Goal: Information Seeking & Learning: Learn about a topic

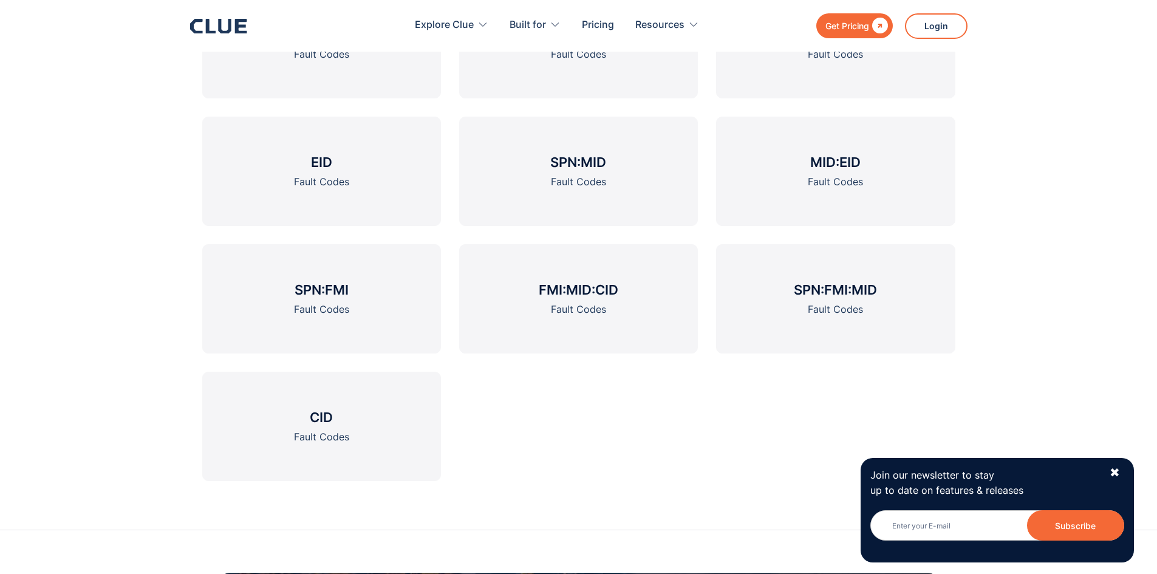
scroll to position [1700, 0]
click at [1117, 472] on div "✖" at bounding box center [1114, 472] width 10 height 15
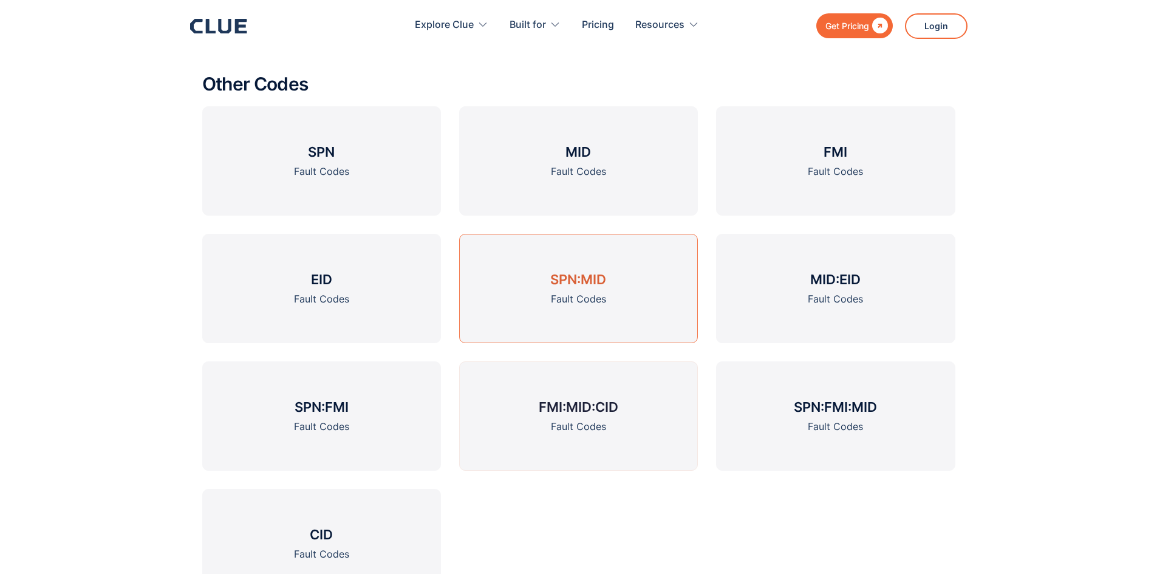
scroll to position [1640, 0]
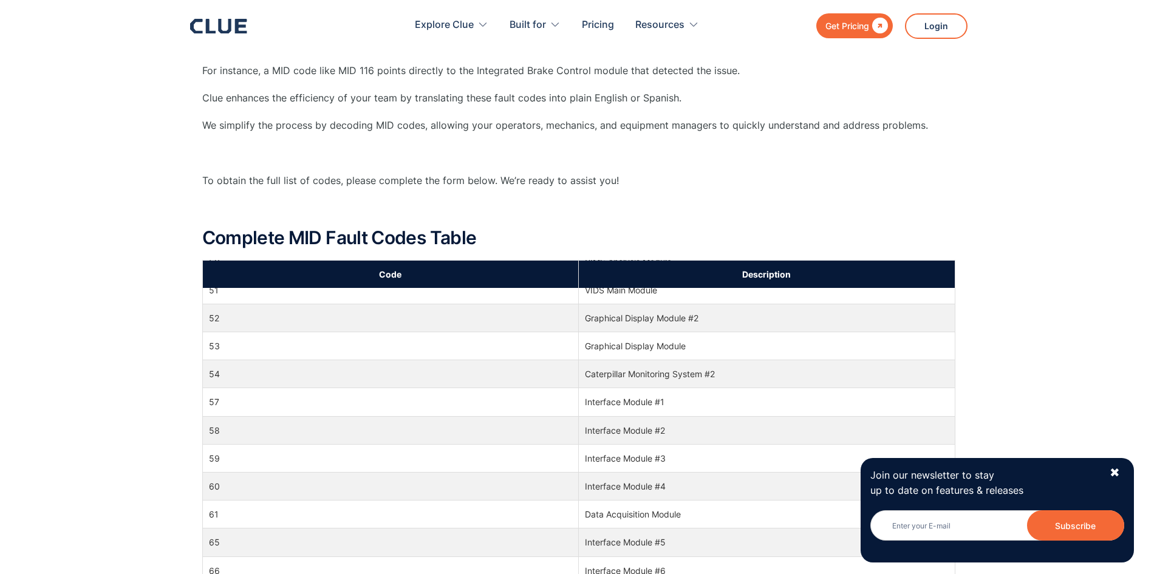
scroll to position [121, 0]
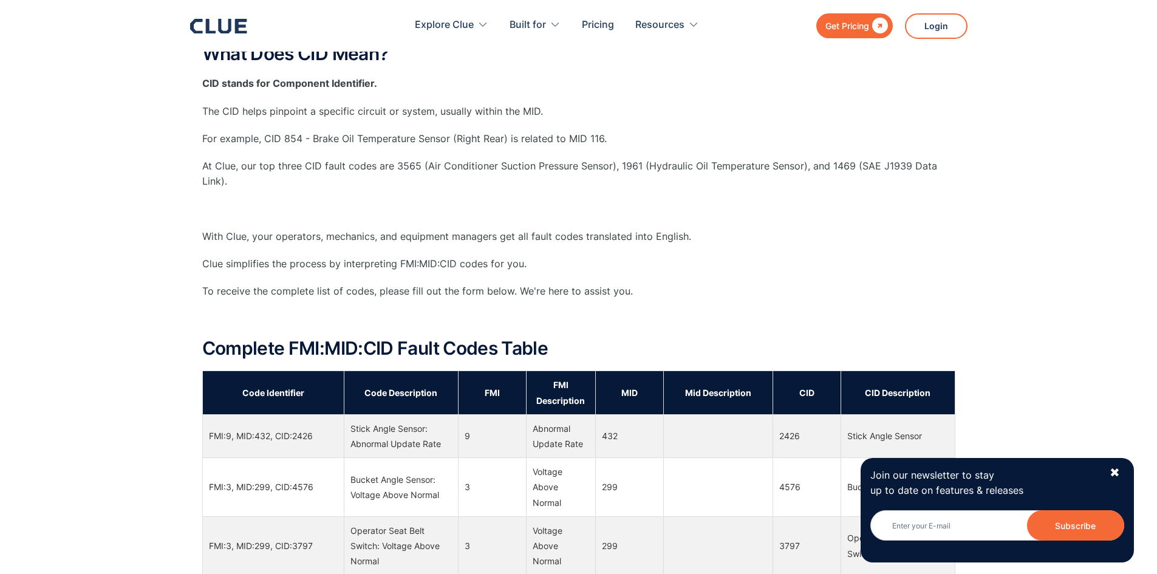
click at [1118, 484] on div "Join our newsletter to stay up to date on features & releases Newsletter Subscr…" at bounding box center [996, 510] width 273 height 104
click at [1119, 472] on div "✖" at bounding box center [1114, 472] width 10 height 15
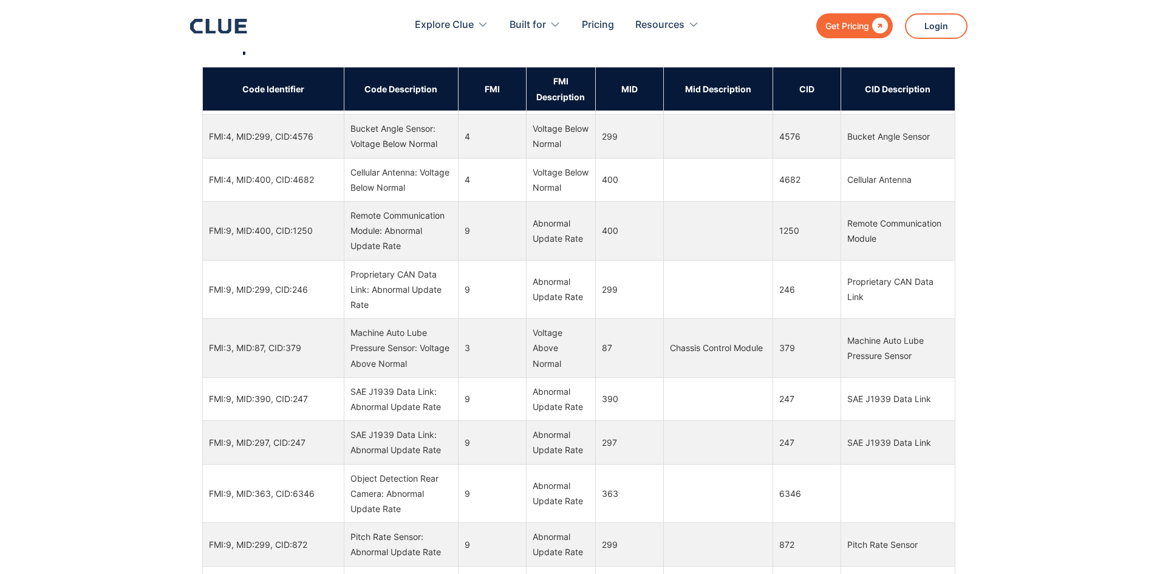
scroll to position [607, 0]
